Goal: Task Accomplishment & Management: Complete application form

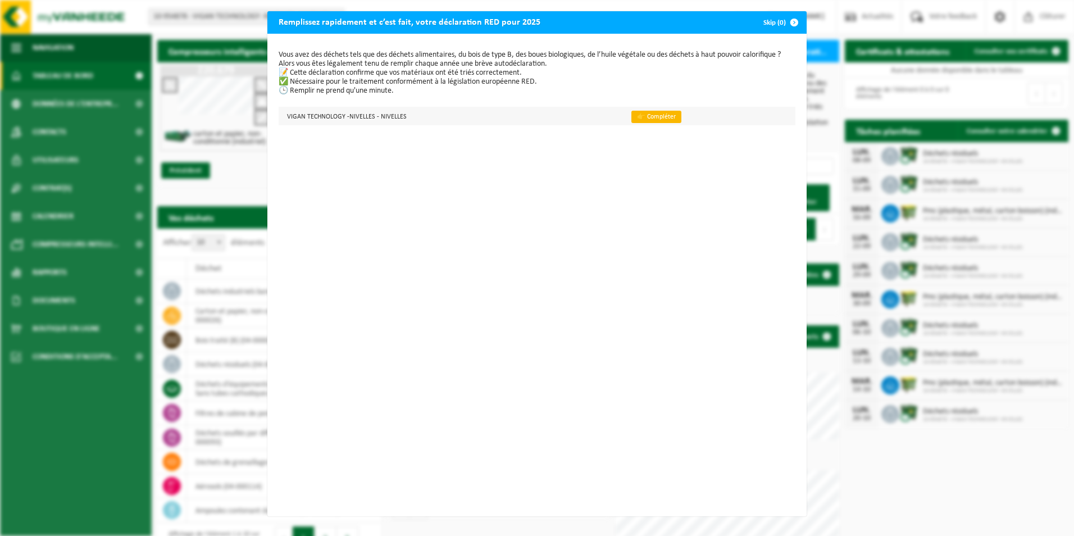
click at [644, 116] on link "👉 Compléter" at bounding box center [657, 117] width 50 height 12
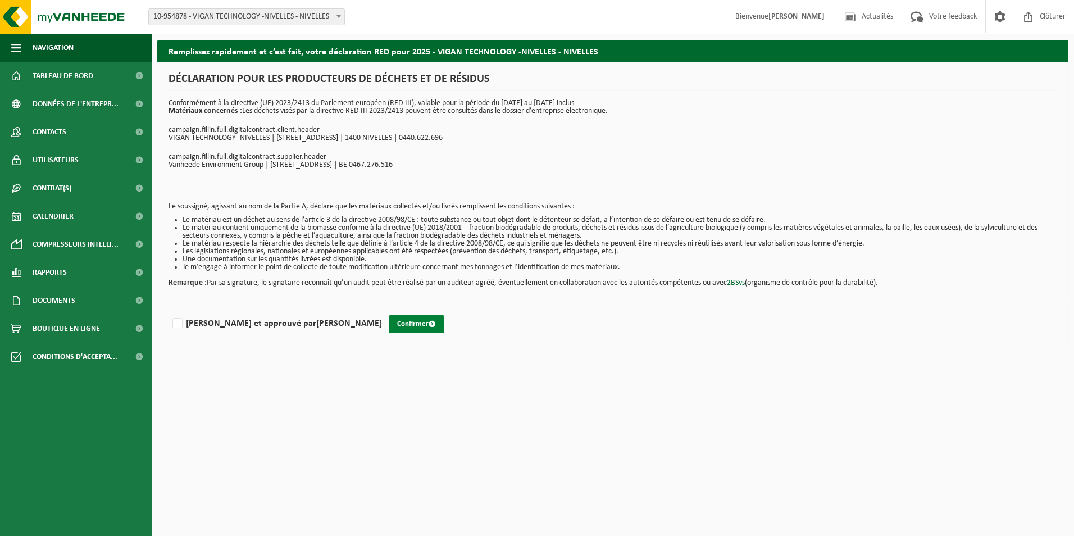
click at [389, 318] on button "Confirmer" at bounding box center [417, 324] width 56 height 18
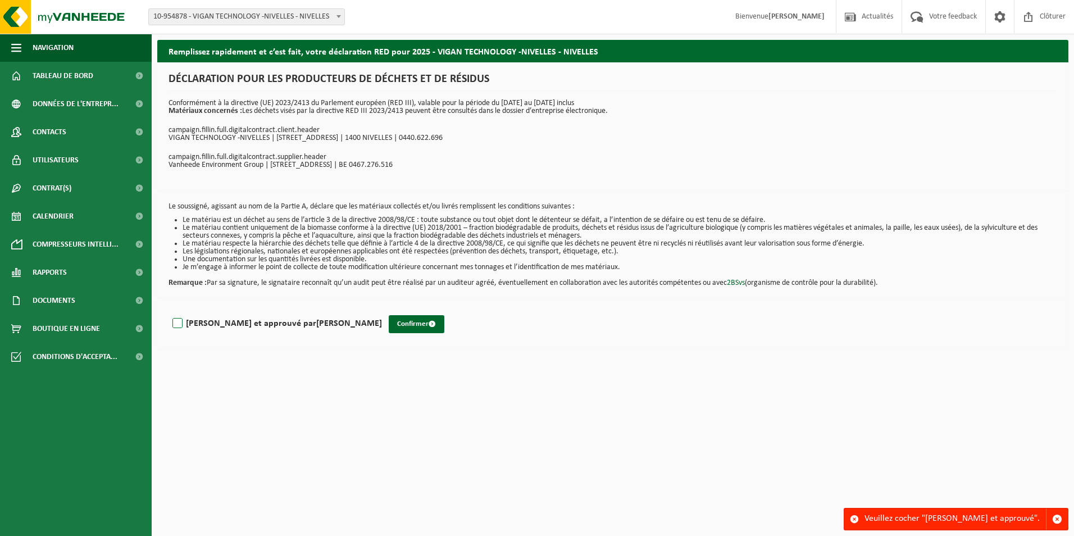
click at [180, 323] on label "Lu et approuvé par OLIVIER DEVREKER" at bounding box center [276, 323] width 212 height 17
click at [382, 310] on input "Lu et approuvé par OLIVIER DEVREKER" at bounding box center [382, 309] width 1 height 1
checkbox input "true"
click at [389, 323] on button "Confirmer" at bounding box center [417, 324] width 56 height 18
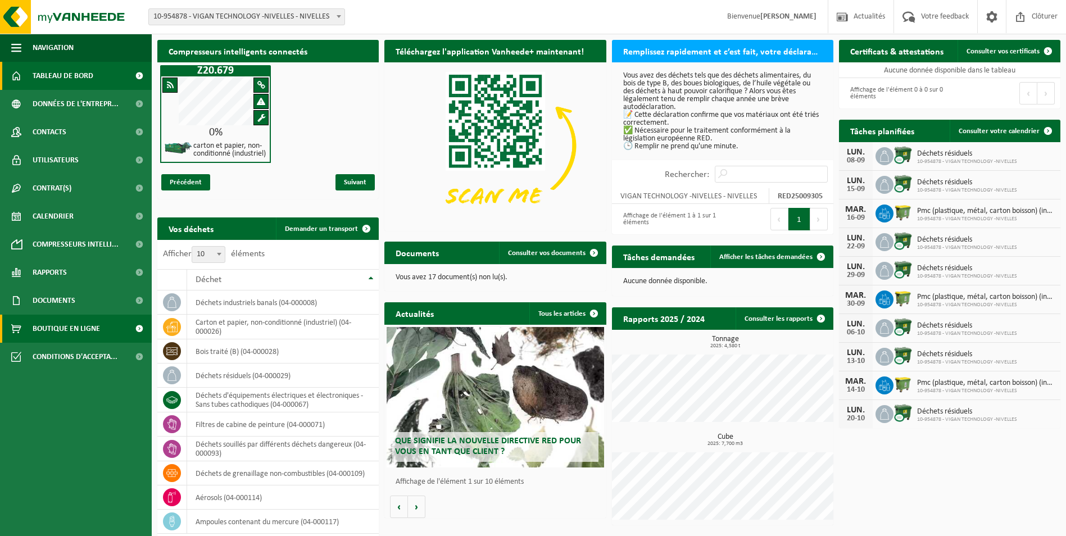
click at [86, 325] on span "Boutique en ligne" at bounding box center [66, 329] width 67 height 28
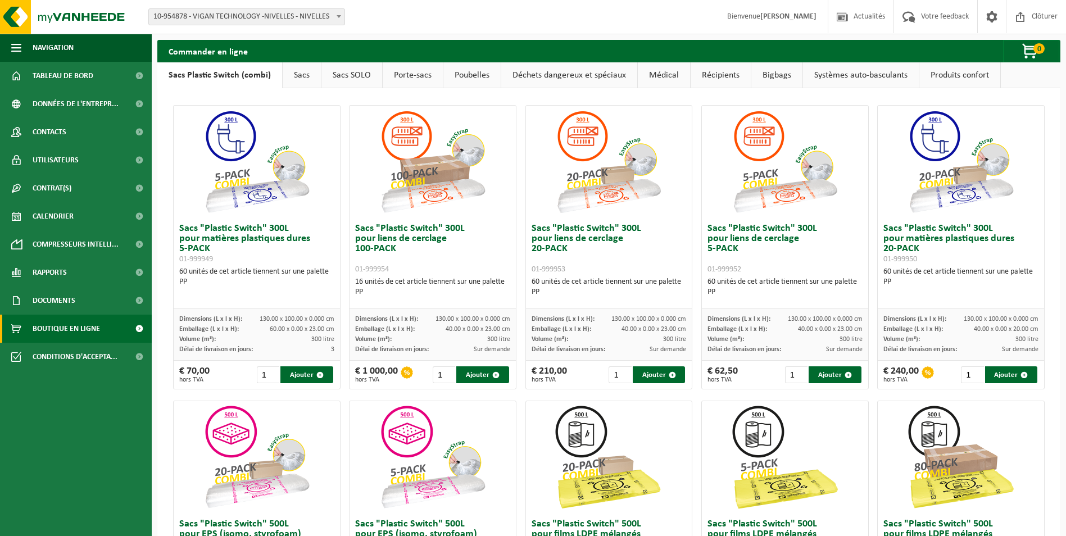
click at [573, 75] on link "Déchets dangereux et spéciaux" at bounding box center [569, 75] width 136 height 26
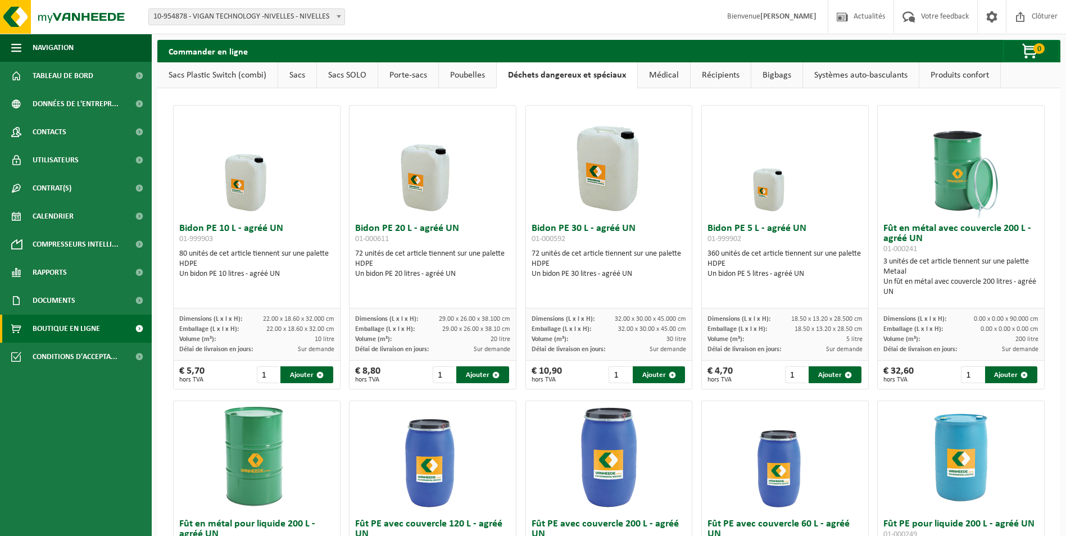
click at [484, 79] on link "Poubelles" at bounding box center [467, 75] width 57 height 26
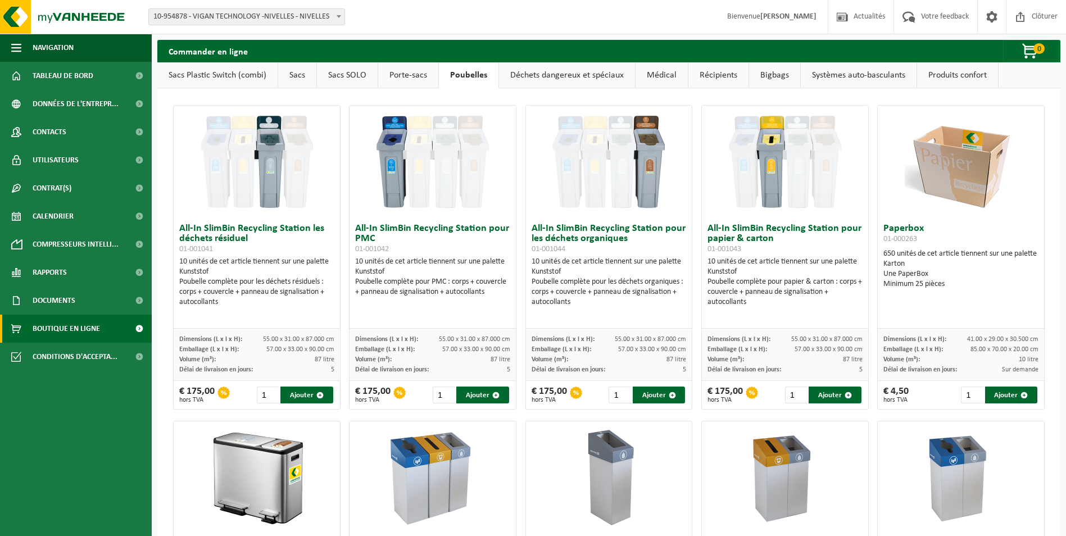
click at [548, 74] on link "Déchets dangereux et spéciaux" at bounding box center [567, 75] width 136 height 26
